Goal: Use online tool/utility: Utilize a website feature to perform a specific function

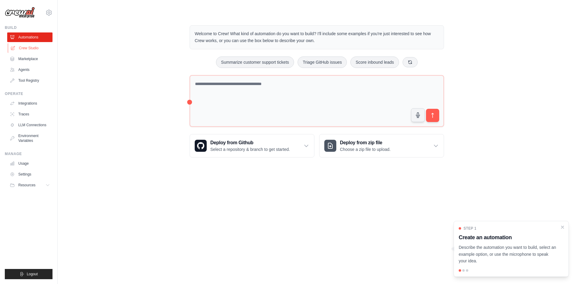
click at [31, 51] on link "Crew Studio" at bounding box center [30, 48] width 45 height 10
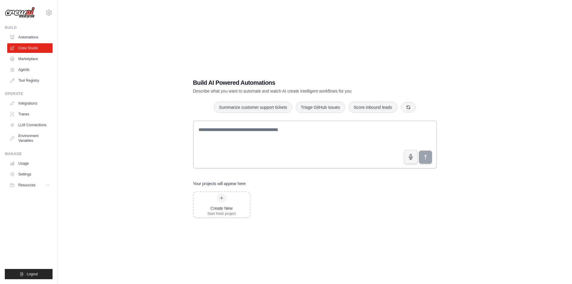
click at [218, 80] on h1 "Build AI Powered Automations" at bounding box center [294, 82] width 202 height 8
drag, startPoint x: 352, startPoint y: 91, endPoint x: 192, endPoint y: 90, distance: 159.4
click at [192, 90] on div "Build AI Powered Automations Describe what you want to automate and watch AI cr…" at bounding box center [315, 148] width 258 height 159
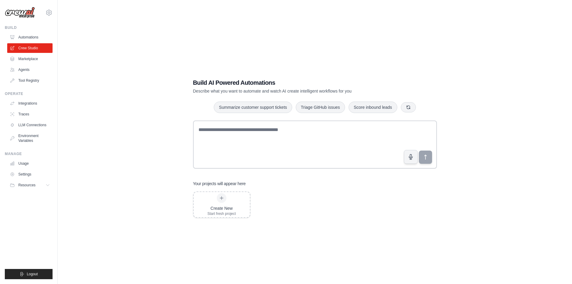
click at [191, 102] on div "Build AI Powered Automations Describe what you want to automate and watch AI cr…" at bounding box center [315, 148] width 258 height 159
click at [35, 39] on link "Automations" at bounding box center [30, 37] width 45 height 10
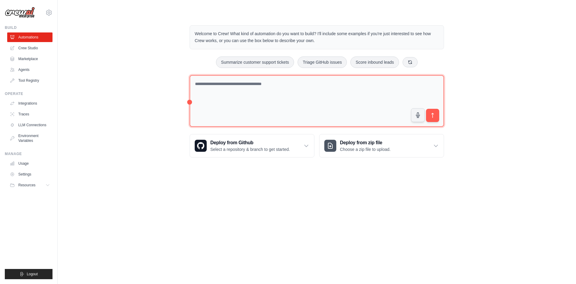
click at [202, 105] on textarea at bounding box center [317, 101] width 255 height 52
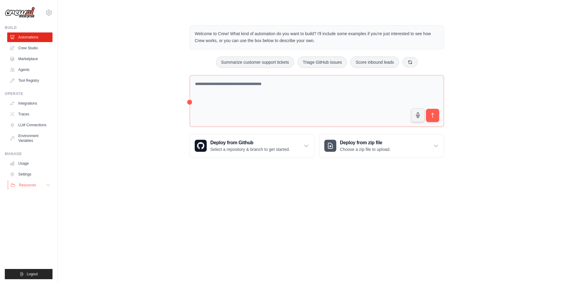
click at [36, 188] on button "Resources" at bounding box center [30, 185] width 45 height 10
